Goal: Task Accomplishment & Management: Complete application form

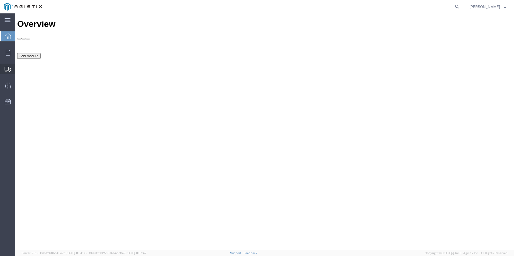
click at [0, 0] on span "Create Shipment" at bounding box center [0, 0] width 0 height 0
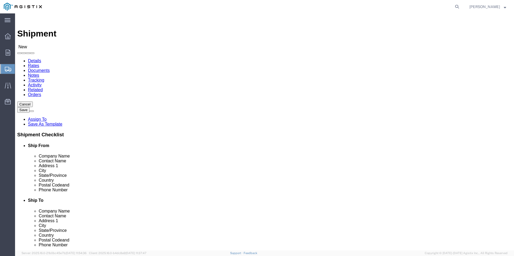
select select
click select "Select Mobile Mounting Solutions Inc PG&E"
select select "9596"
click select "Select Mobile Mounting Solutions Inc PG&E"
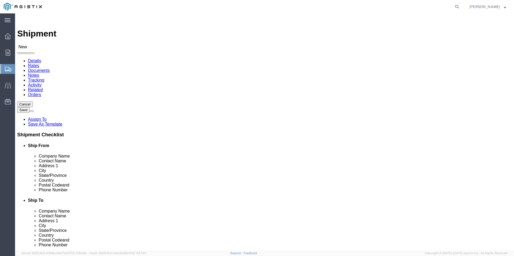
select select
click select "Select All Others Fremont DC Fresno DC Wheatland DC"
select select "23082"
click select "Select All Others Fremont DC Fresno DC Wheatland DC"
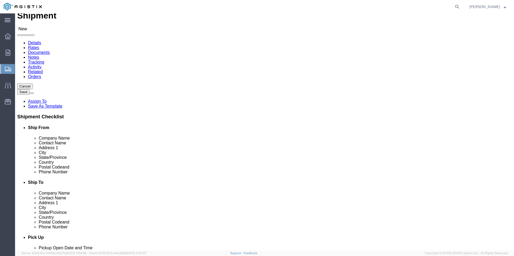
scroll to position [27, 0]
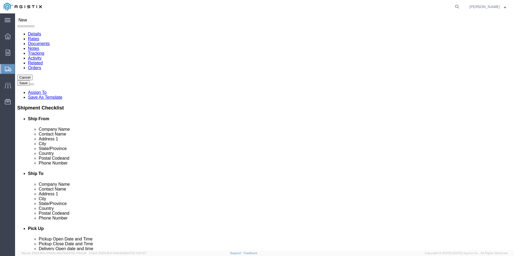
select select "MYPROFILE"
select select "CA"
click input "text"
type input "M"
type input "TALLEY INC"
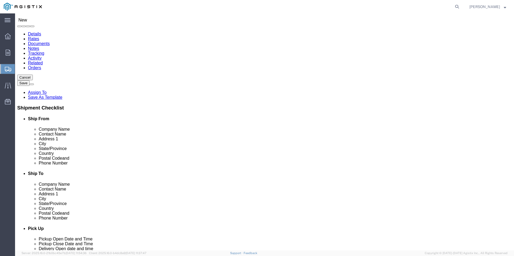
click input "text"
type input "MARYSVILLE MATERIALS"
click input "text"
type input "DONALD LAU"
click input "text"
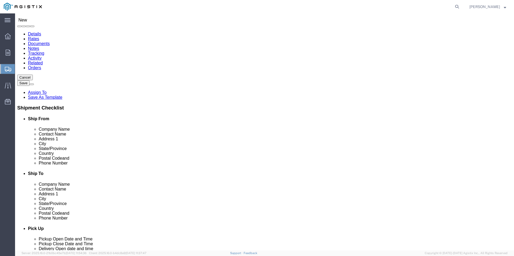
type input "3736 RANCHO RD"
click input "3736 RANCHO RD"
click input "text"
type input "w"
type input "WHEATLAND"
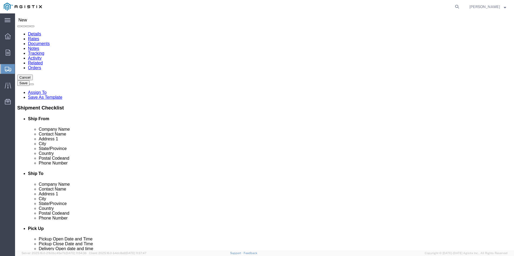
click label "City"
click input "Postal Code"
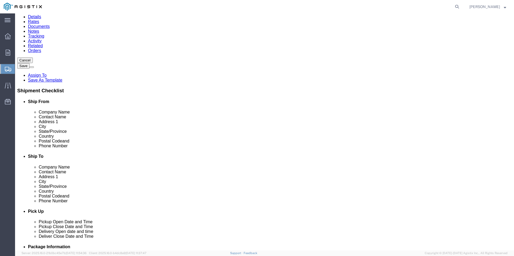
scroll to position [54, 0]
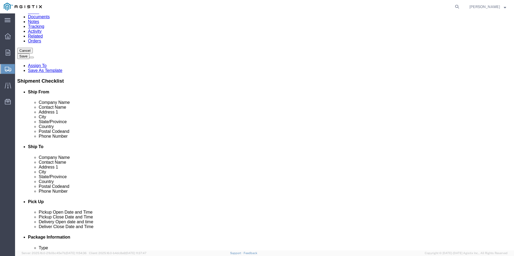
type input "95692-8601"
click input "text"
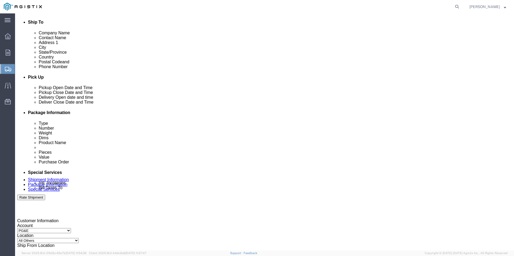
scroll to position [188, 0]
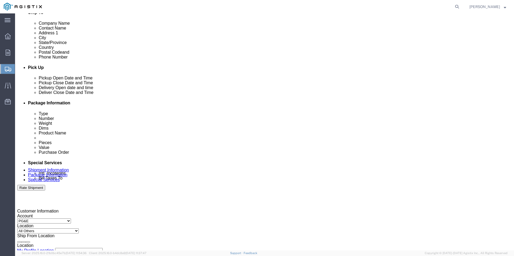
type input "916-960-9546"
click div "Aug 14 2025 12:00 PM"
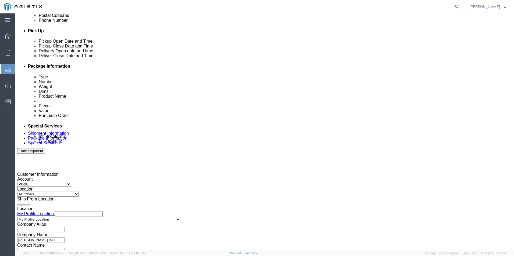
scroll to position [242, 0]
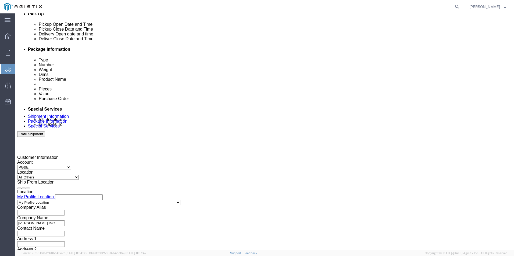
click input "12:00 PM"
click input "9:00 PM"
click input "9:30PM"
type input "9:30 AM"
click button "Apply"
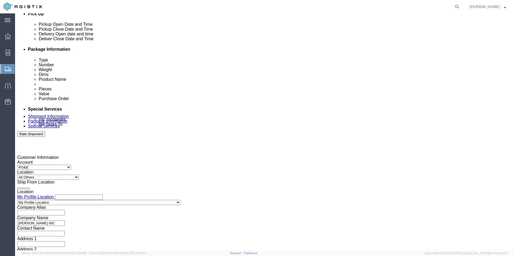
click div "Aug 15 2025 10:30 AM"
click input "5:30 AM"
type input "5:30 PM"
click button "Apply"
click div
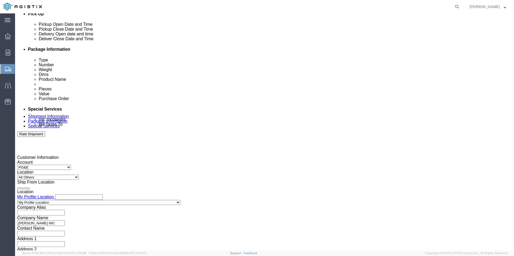
click input "6:30 PM"
click input "9:30 PM"
type input "9:30 AM"
click button "Apply"
click div
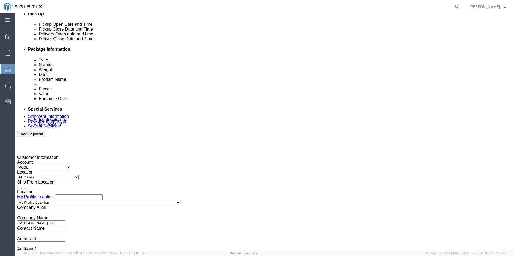
click input "4:30 AM"
click input "4:00AM"
type input "4:00 PM"
click button "Apply"
click input "text"
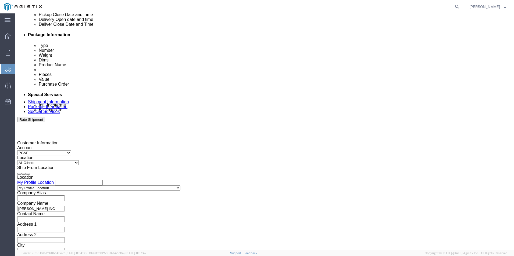
scroll to position [268, 0]
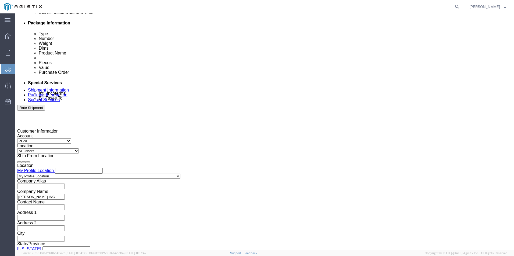
type input "2701197688"
click button "Continue"
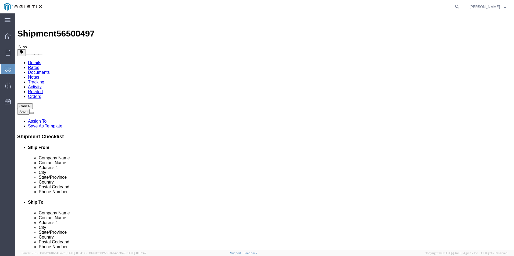
click select "Select Bulk Bundle(s) Cardboard Box(es) Carton(s) Crate(s) Drum(s) (Fiberboard)…"
select select "BNDL"
click select "Select Bulk Bundle(s) Cardboard Box(es) Carton(s) Crate(s) Drum(s) (Fiberboard)…"
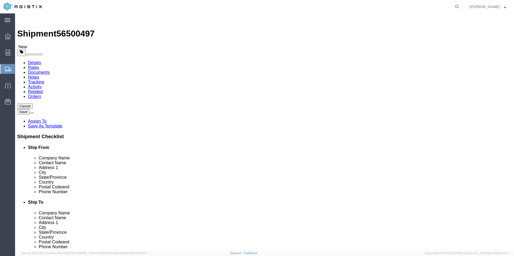
click input "text"
type input "120"
click input "text"
type input "8"
click input "text"
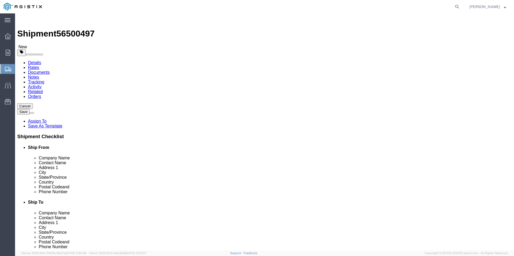
type input "14"
click input "0.00"
type input "0"
type input "67"
click link "Add Content"
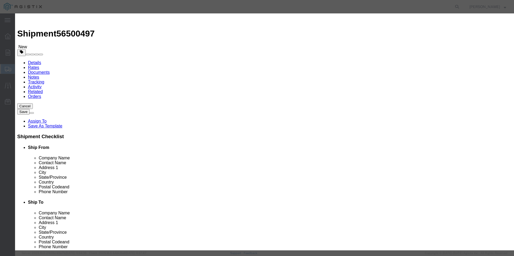
click input "text"
type input "AND7862989"
click input "0"
type input "1"
click div "Commodity library"
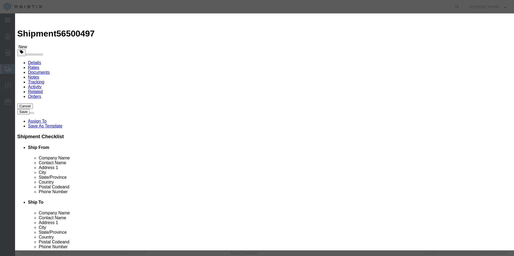
click input "text"
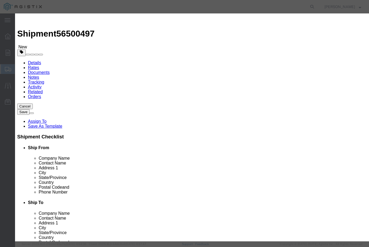
type input "468.75"
click select "Select 50 55 60 65 70 85 92.5 100 125 175 250 300 400"
select select "50"
click select "Select 50 55 60 65 70 85 92.5 100 125 175 250 300 400"
click textarea
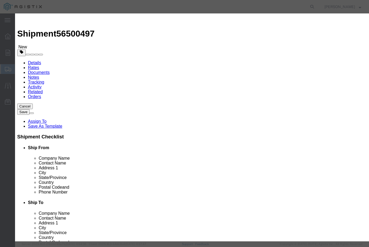
click textarea "1025152"
type textarea "TALLEY VENDOR ID# 1025152"
click button "Save & Close"
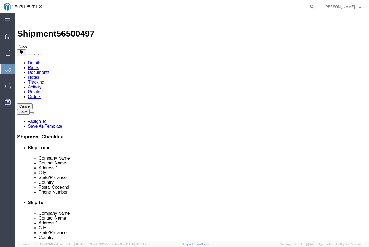
click button "Rate Shipment"
